Goal: Check status: Check status

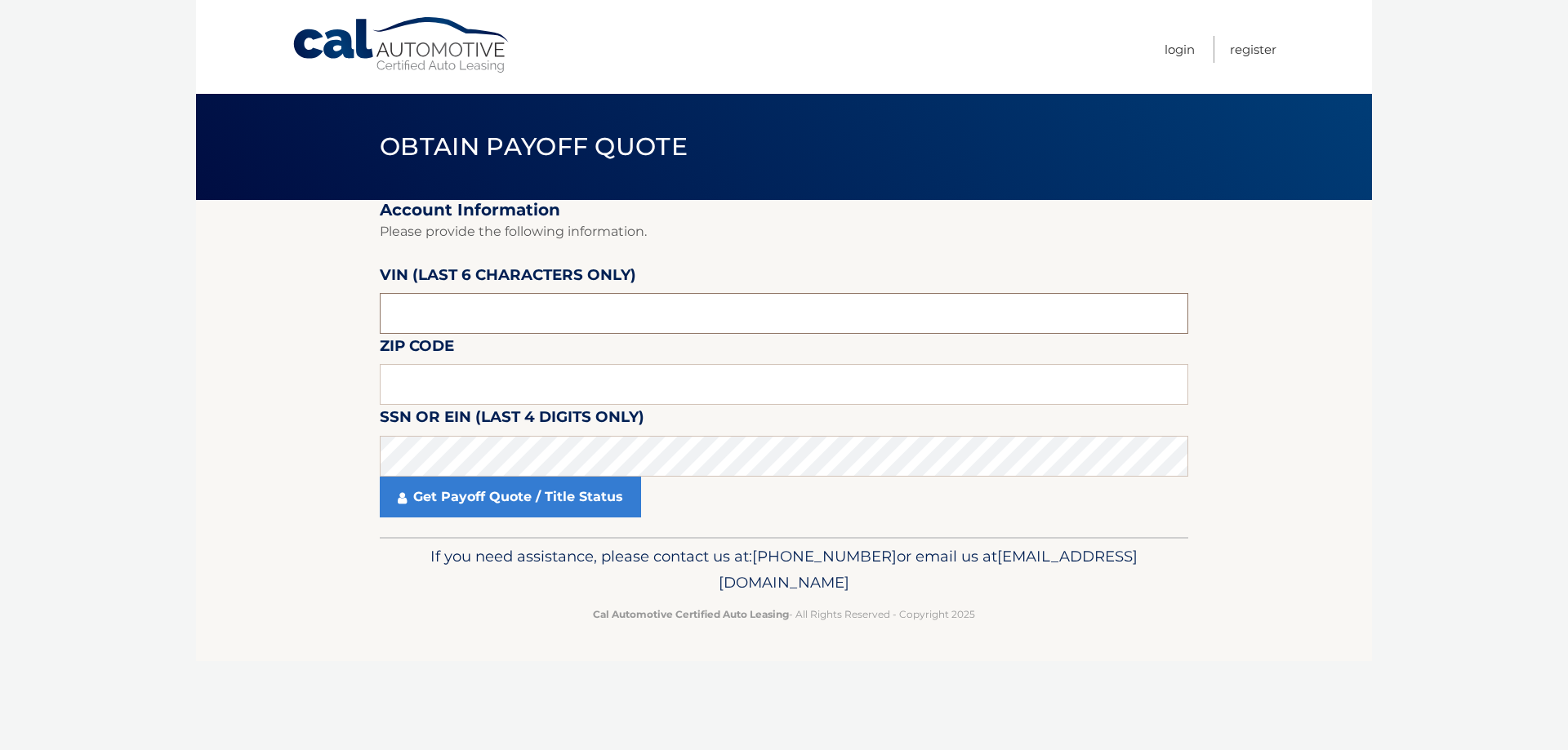
click at [481, 319] on input "text" at bounding box center [784, 313] width 809 height 41
drag, startPoint x: 468, startPoint y: 317, endPoint x: -371, endPoint y: 292, distance: 839.4
click at [0, 292] on html "Cal Automotive Menu Login Register Obtain Payoff Quote" at bounding box center [784, 375] width 1568 height 750
click at [584, 305] on input "text" at bounding box center [784, 313] width 809 height 41
drag, startPoint x: 581, startPoint y: 307, endPoint x: 140, endPoint y: 311, distance: 441.0
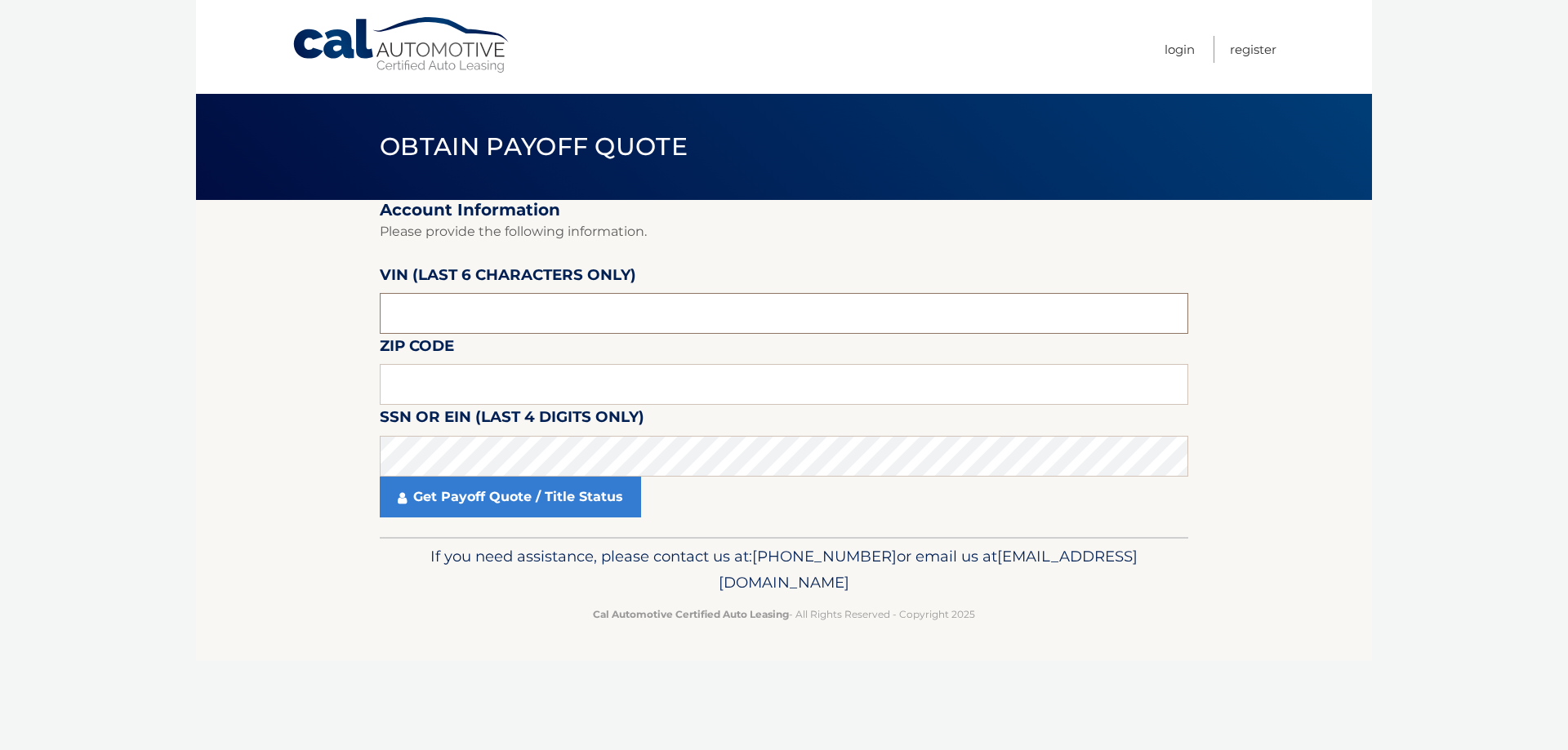
click at [147, 311] on body "Cal Automotive Menu Login Register Obtain Payoff Quote" at bounding box center [784, 375] width 1568 height 750
type input "232089"
click at [408, 392] on input "text" at bounding box center [784, 384] width 809 height 41
type input "11762"
click at [527, 520] on fieldset "Account Information Please provide the following information. [PERSON_NAME] (la…" at bounding box center [784, 369] width 809 height 337
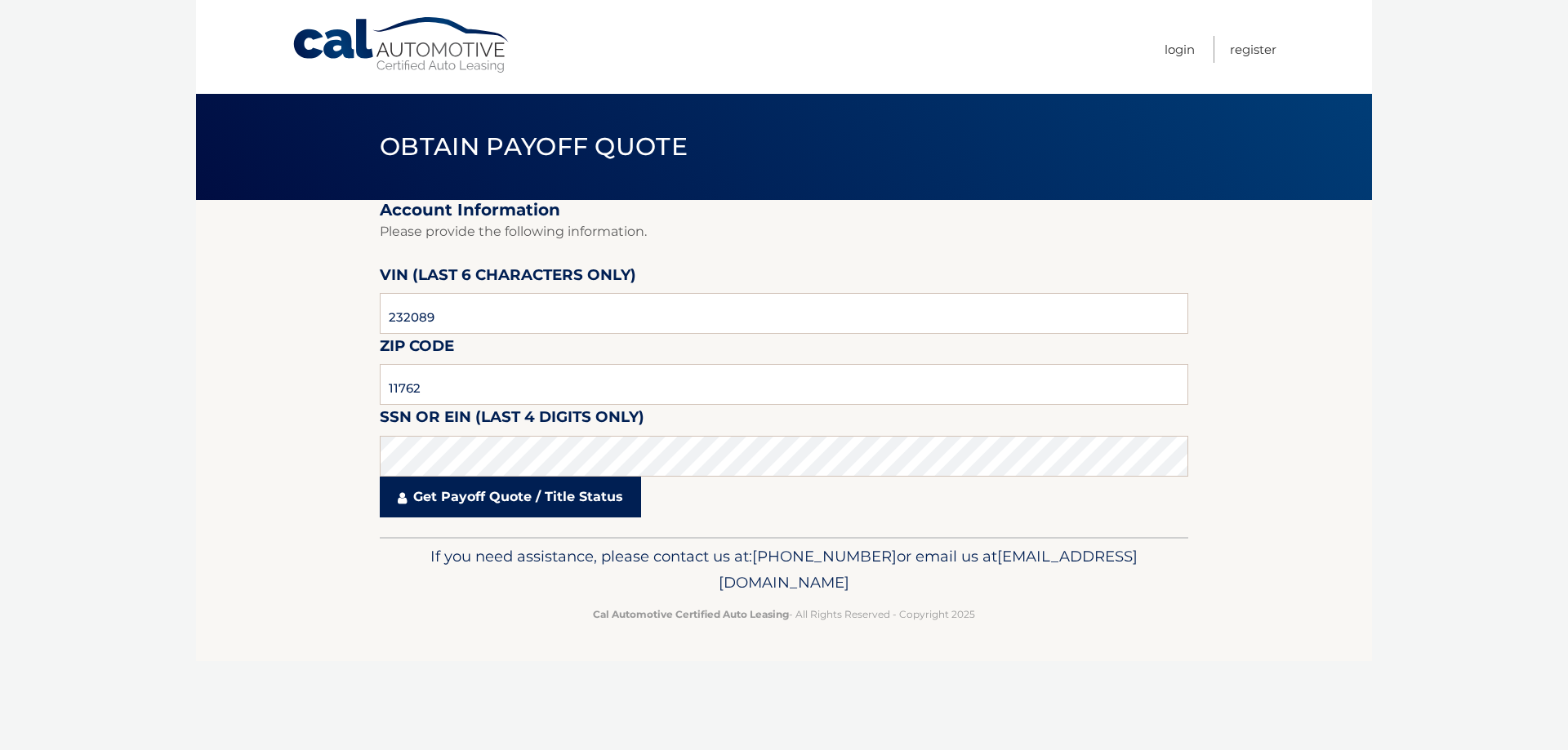
click at [531, 502] on link "Get Payoff Quote / Title Status" at bounding box center [510, 497] width 262 height 41
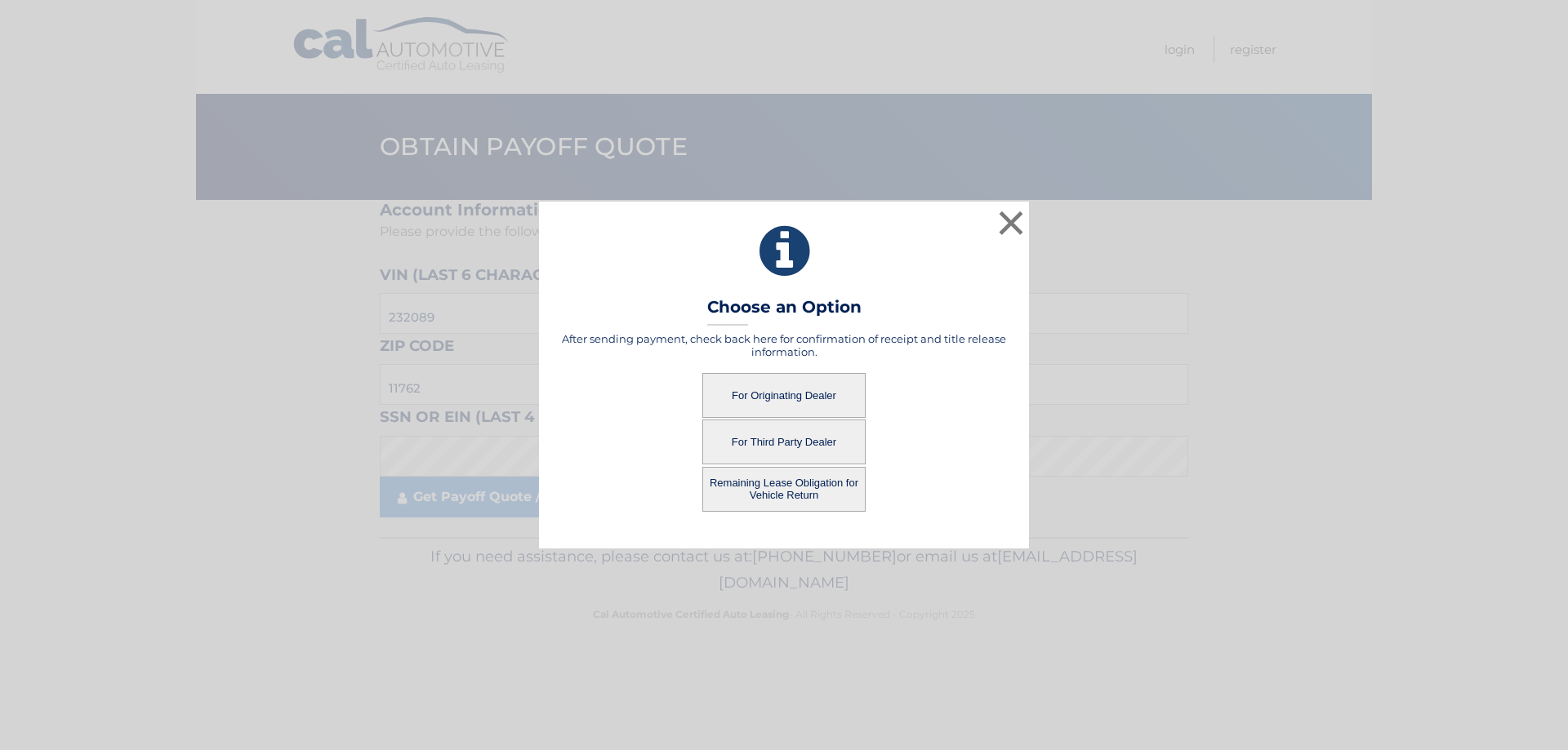
click at [794, 486] on button "Remaining Lease Obligation for Vehicle Return" at bounding box center [784, 489] width 164 height 45
click at [774, 489] on button "Remaining Lease Obligation for Vehicle Return" at bounding box center [784, 489] width 164 height 45
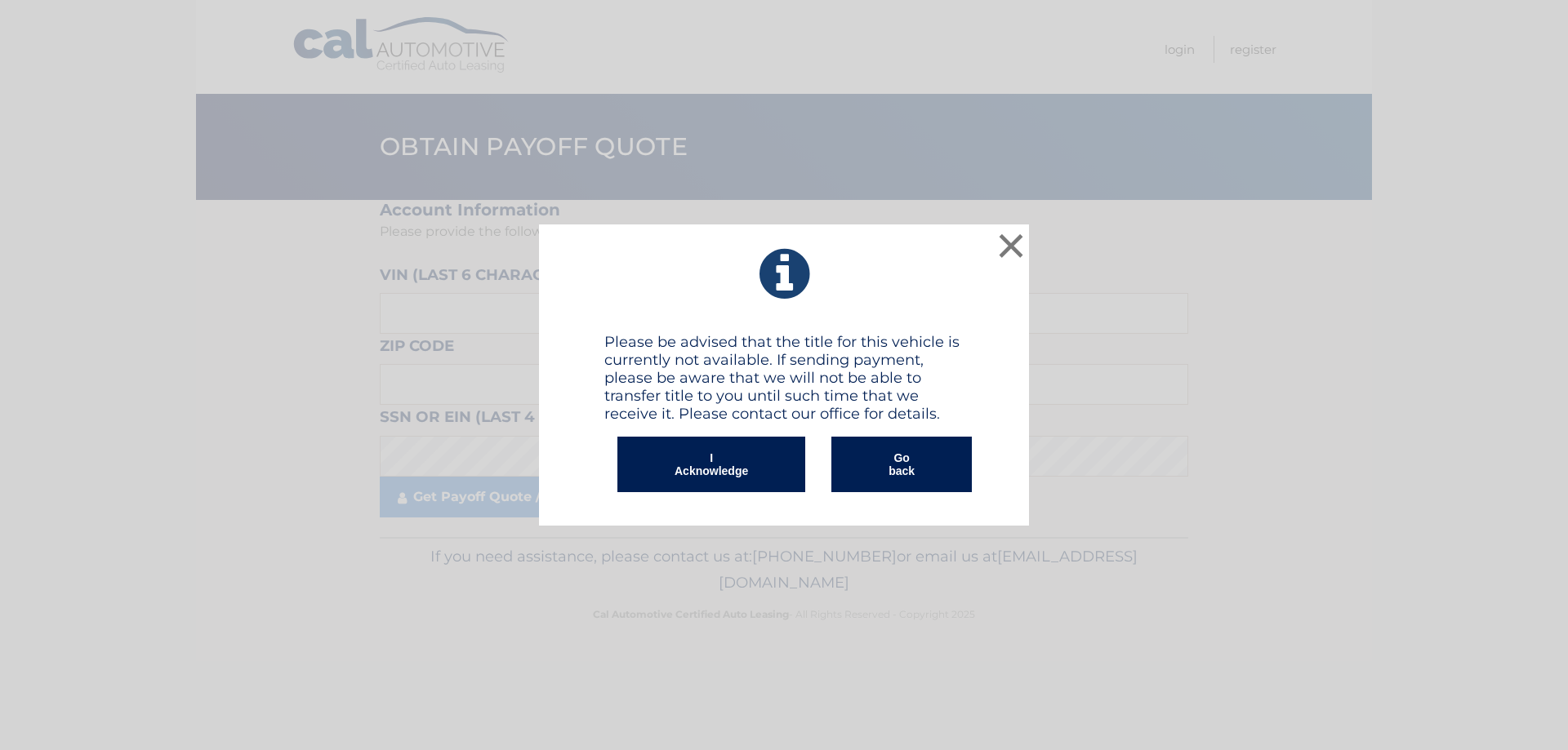
click at [741, 473] on button "I Acknowledge" at bounding box center [711, 464] width 188 height 56
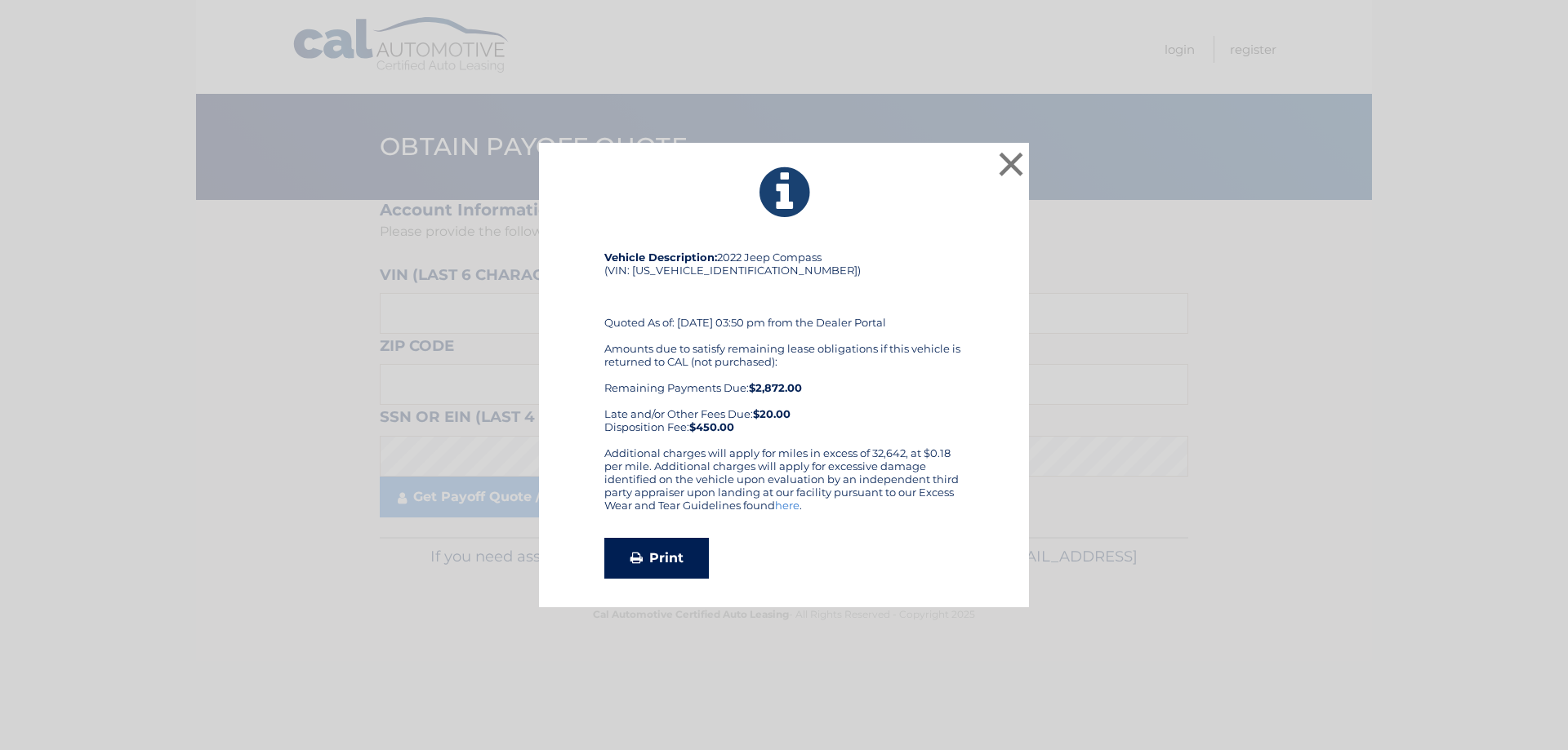
click at [661, 561] on link "Print" at bounding box center [656, 558] width 105 height 41
click at [1010, 148] on button "×" at bounding box center [1010, 164] width 32 height 32
